Goal: Check status: Check status

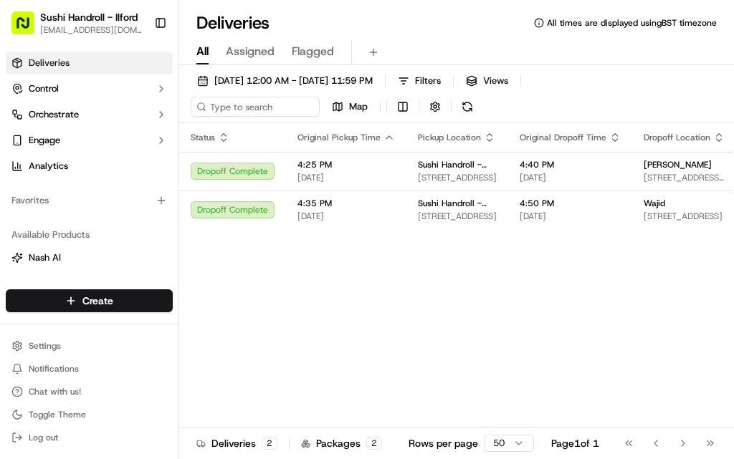
click at [704, 442] on div "Go to first page Go to previous page Go to next page Go to last page" at bounding box center [669, 444] width 106 height 20
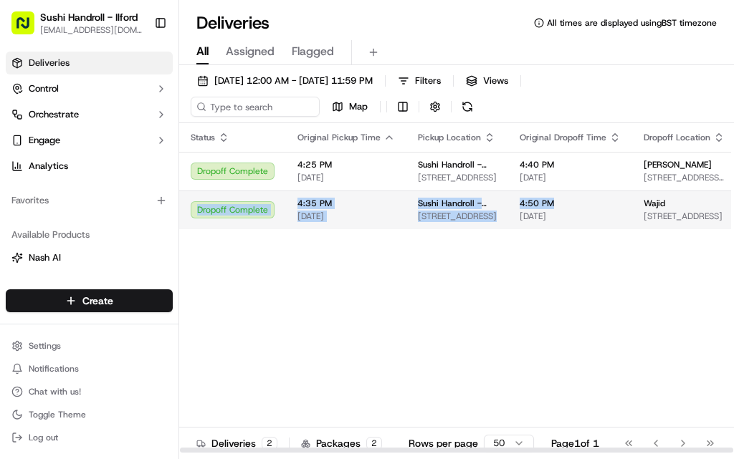
drag, startPoint x: 650, startPoint y: 186, endPoint x: 575, endPoint y: 196, distance: 75.2
click at [575, 196] on tbody "Dropoff Complete 4:25 PM [DATE] Sushi Handroll - Ilford [STREET_ADDRESS] 4:40 P…" at bounding box center [561, 190] width 764 height 77
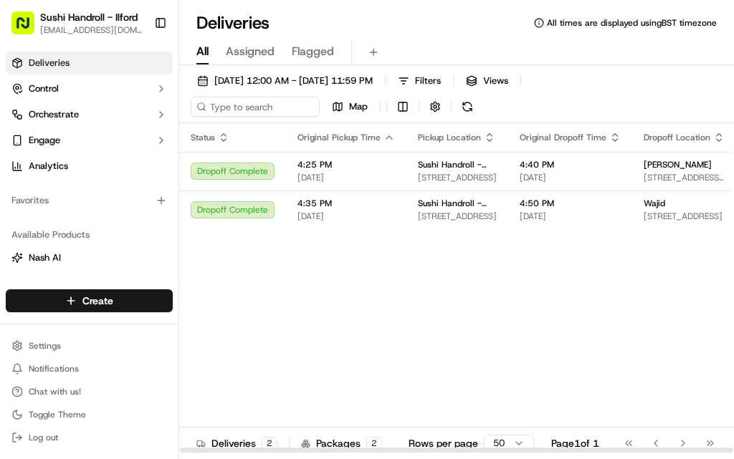
click at [648, 282] on div "Status Original Pickup Time Pickup Location Original Dropoff Time Dropoff Locat…" at bounding box center [561, 288] width 764 height 330
drag, startPoint x: 638, startPoint y: 278, endPoint x: 525, endPoint y: 284, distance: 113.4
click at [525, 284] on div "Status Original Pickup Time Pickup Location Original Dropoff Time Dropoff Locat…" at bounding box center [561, 288] width 764 height 330
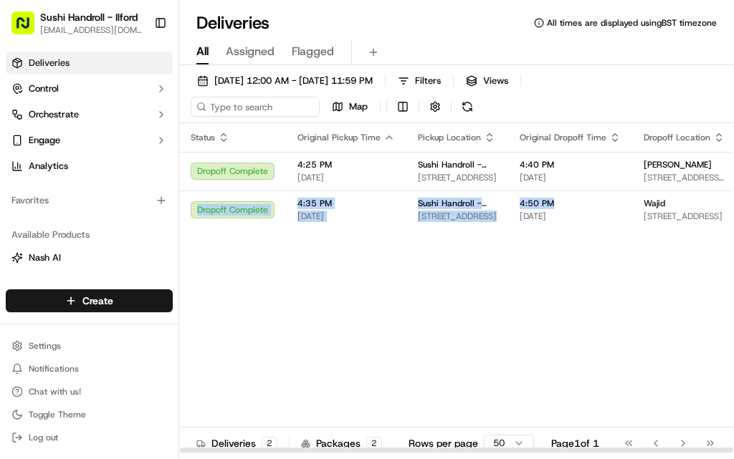
drag, startPoint x: 694, startPoint y: 183, endPoint x: 649, endPoint y: 292, distance: 117.0
click at [600, 211] on tbody "Dropoff Complete 4:25 PM [DATE] Sushi Handroll - Ilford [STREET_ADDRESS] 4:40 P…" at bounding box center [561, 190] width 764 height 77
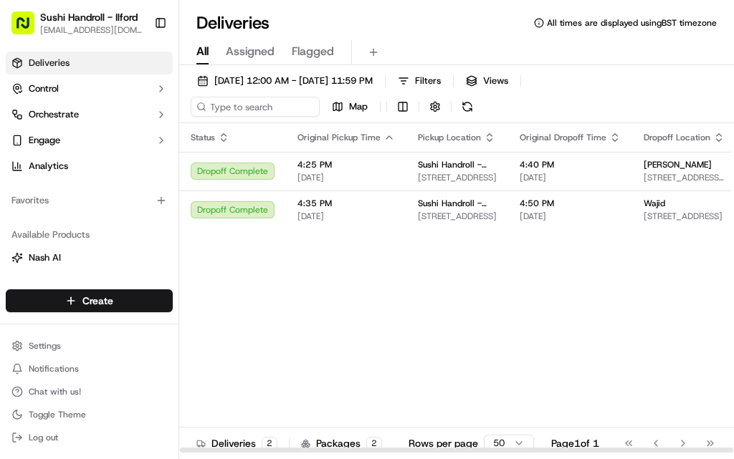
drag, startPoint x: 666, startPoint y: 336, endPoint x: 669, endPoint y: 291, distance: 45.3
click at [666, 333] on div "Status Original Pickup Time Pickup Location Original Dropoff Time Dropoff Locat…" at bounding box center [561, 288] width 764 height 330
drag, startPoint x: 670, startPoint y: 289, endPoint x: 546, endPoint y: 323, distance: 128.5
click at [546, 323] on div "Status Original Pickup Time Pickup Location Original Dropoff Time Dropoff Locat…" at bounding box center [561, 288] width 764 height 330
click at [709, 287] on div "Status Original Pickup Time Pickup Location Original Dropoff Time Dropoff Locat…" at bounding box center [561, 288] width 764 height 330
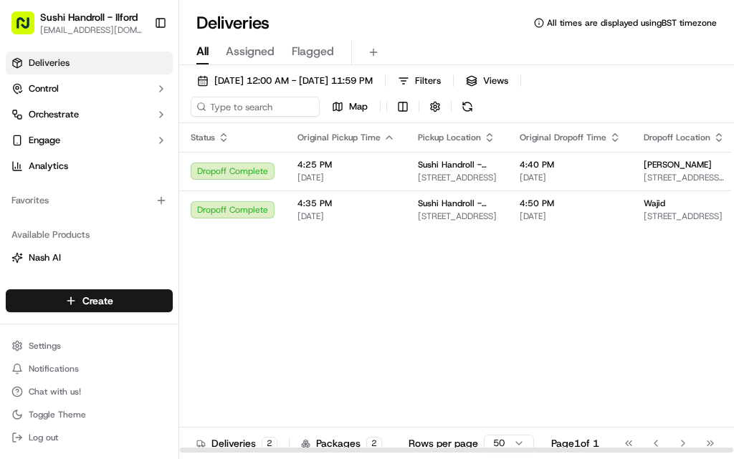
click at [716, 441] on div "Go to first page Go to previous page Go to next page Go to last page" at bounding box center [669, 444] width 106 height 20
click at [676, 443] on div "Go to first page Go to previous page Go to next page Go to last page" at bounding box center [669, 444] width 106 height 20
click at [664, 330] on div "Status Original Pickup Time Pickup Location Original Dropoff Time Dropoff Locat…" at bounding box center [561, 288] width 764 height 330
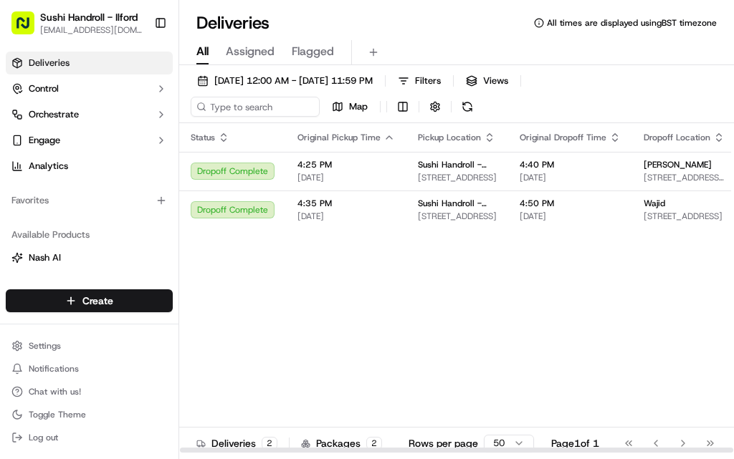
drag, startPoint x: 706, startPoint y: 132, endPoint x: 612, endPoint y: 146, distance: 95.0
click at [612, 146] on tr "Status Original Pickup Time Pickup Location Original Dropoff Time Dropoff Locat…" at bounding box center [561, 137] width 764 height 29
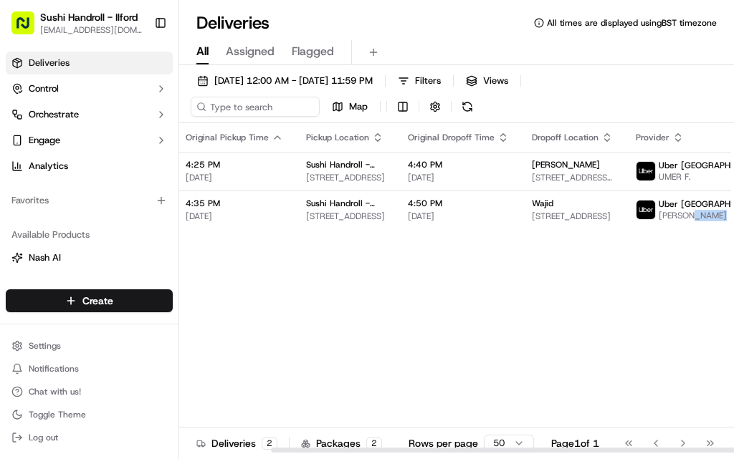
scroll to position [0, 127]
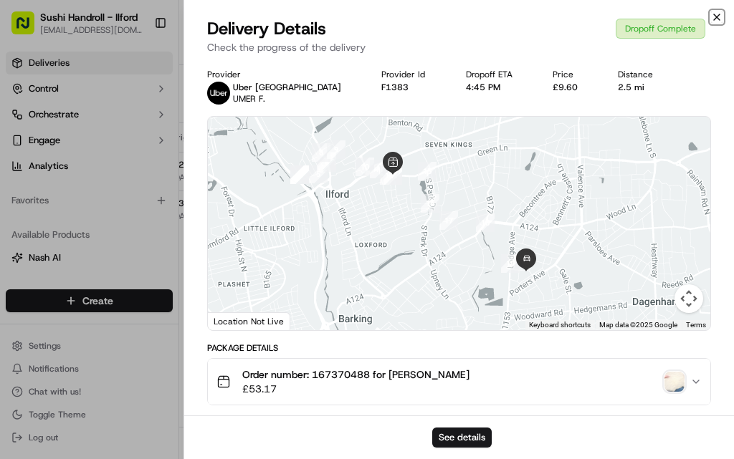
click at [718, 12] on icon "button" at bounding box center [716, 16] width 11 height 11
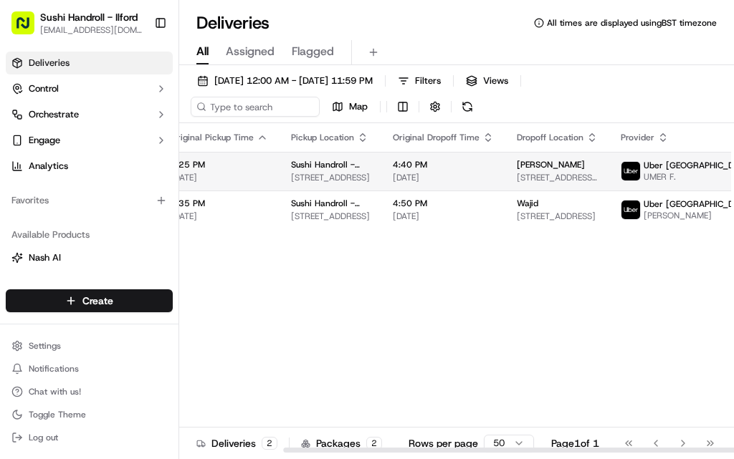
click at [692, 171] on html "Sushi Handroll - Ilford [EMAIL_ADDRESS][DOMAIN_NAME] Toggle Sidebar Deliveries …" at bounding box center [367, 229] width 734 height 459
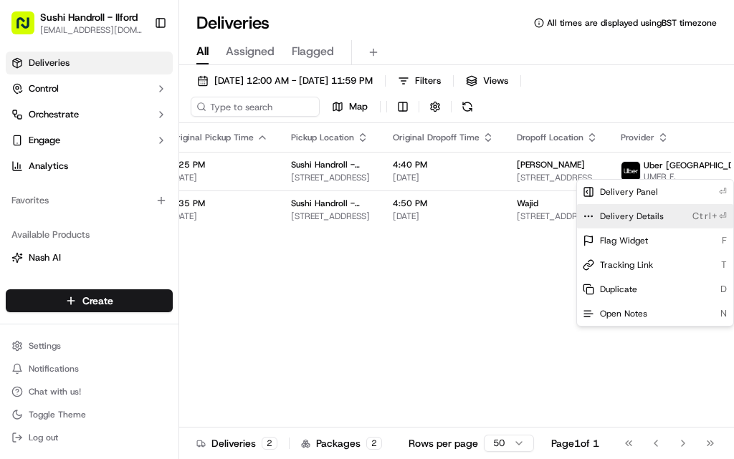
click at [683, 212] on div "Delivery Details Ctrl+⏎" at bounding box center [655, 216] width 156 height 24
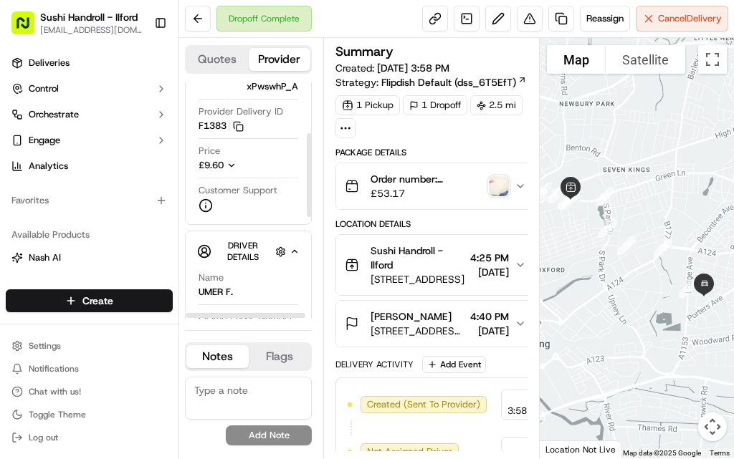
scroll to position [143, 0]
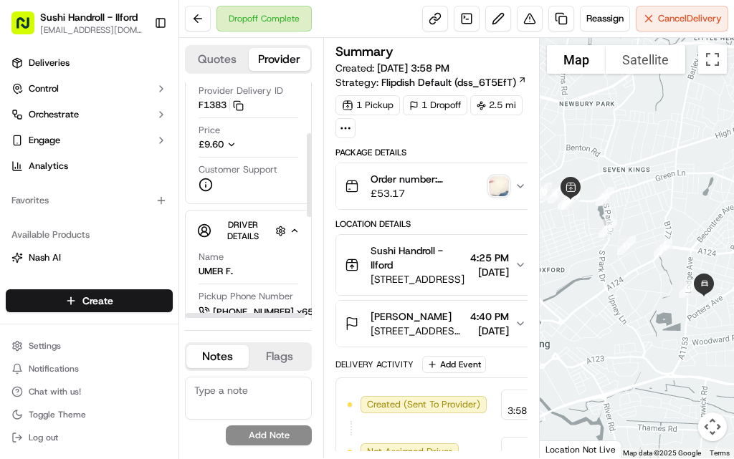
click at [236, 140] on icon "button" at bounding box center [231, 145] width 10 height 10
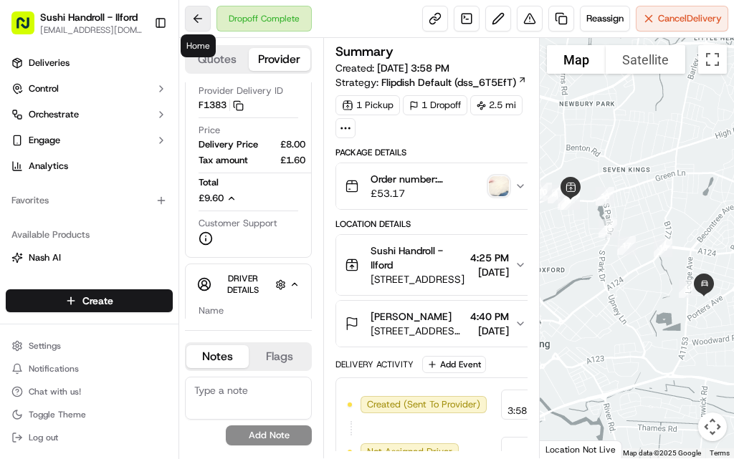
click at [188, 16] on button at bounding box center [198, 19] width 26 height 26
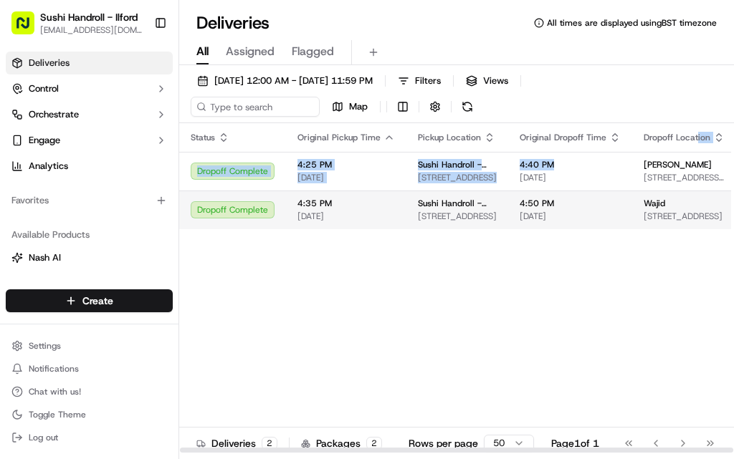
drag, startPoint x: 636, startPoint y: 155, endPoint x: 637, endPoint y: 226, distance: 70.2
click at [606, 187] on table "Status Original Pickup Time Pickup Location Original Dropoff Time Dropoff Locat…" at bounding box center [561, 176] width 764 height 106
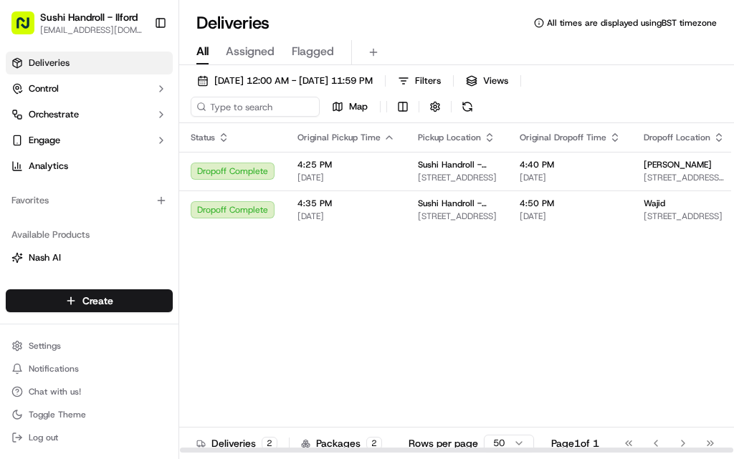
click at [686, 283] on div "Status Original Pickup Time Pickup Location Original Dropoff Time Dropoff Locat…" at bounding box center [561, 288] width 764 height 330
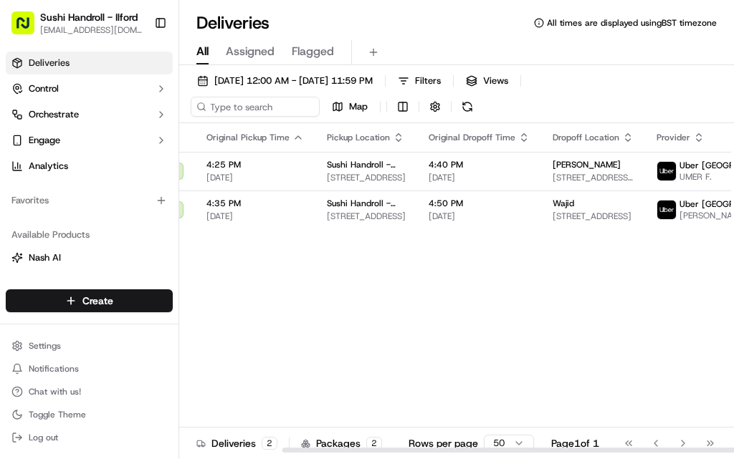
scroll to position [0, 127]
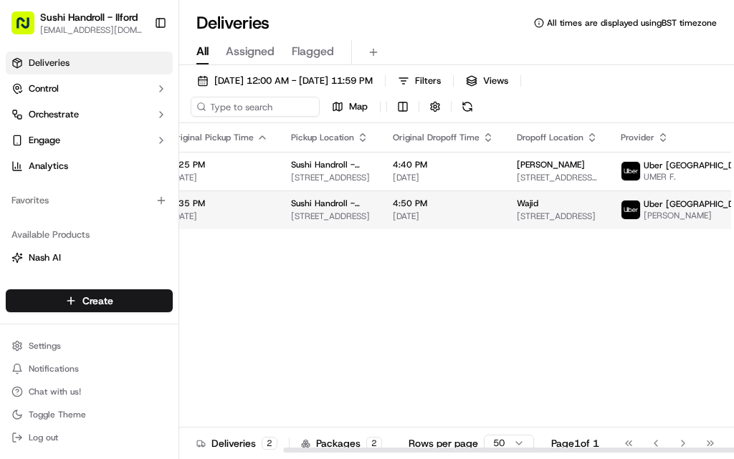
click at [694, 209] on html "Sushi Handroll - Ilford [EMAIL_ADDRESS][DOMAIN_NAME] Toggle Sidebar Deliveries …" at bounding box center [367, 229] width 734 height 459
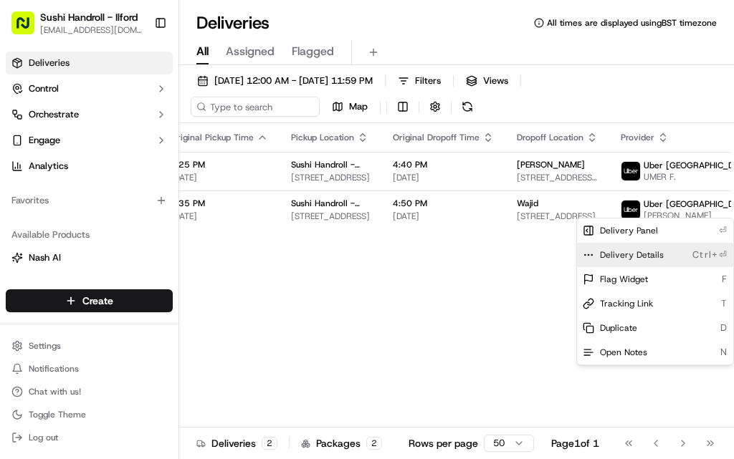
click at [666, 255] on div "Delivery Details Ctrl+⏎" at bounding box center [655, 255] width 156 height 24
click at [399, 289] on html "Sushi Handroll - Ilford ilford@sushihandroll.co.uk Toggle Sidebar Deliveries Co…" at bounding box center [367, 229] width 734 height 459
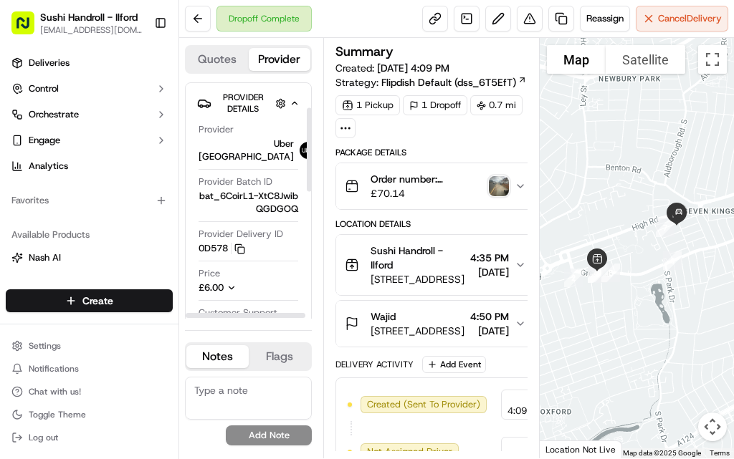
scroll to position [72, 0]
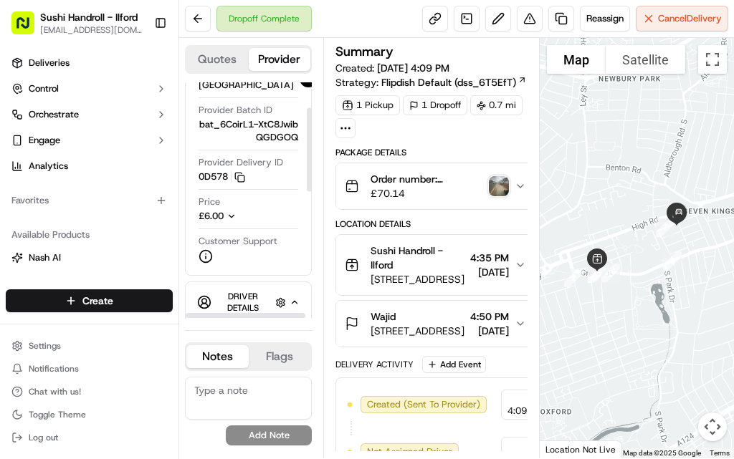
click at [231, 211] on icon "button" at bounding box center [231, 216] width 10 height 10
